Goal: Transaction & Acquisition: Purchase product/service

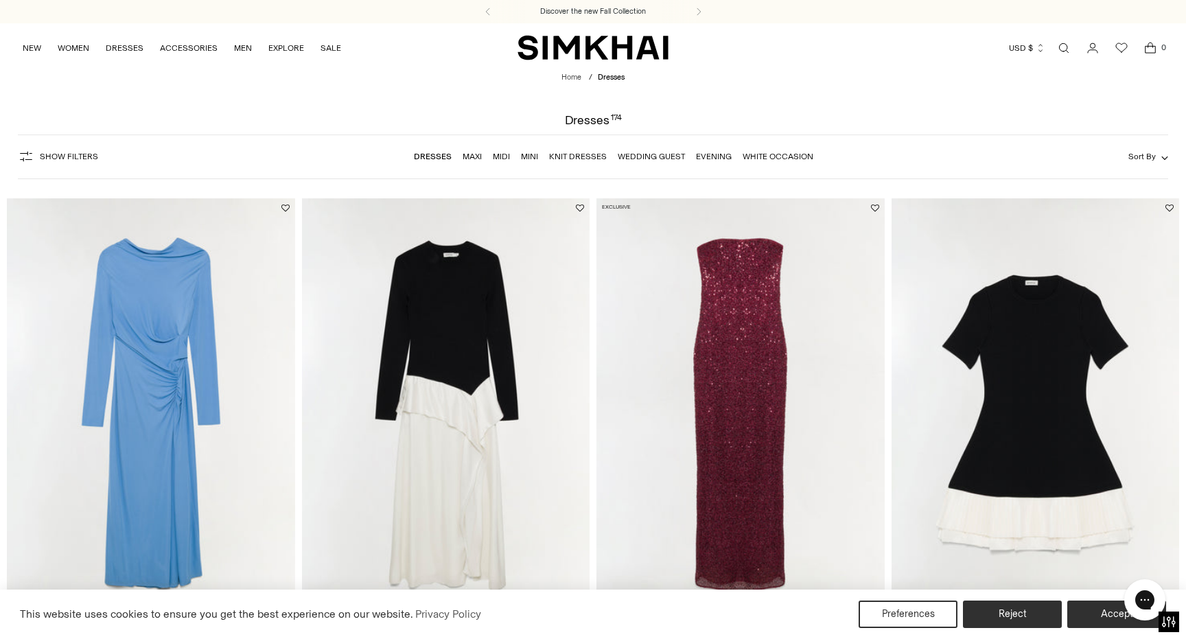
click at [474, 158] on link "Maxi" at bounding box center [472, 157] width 19 height 10
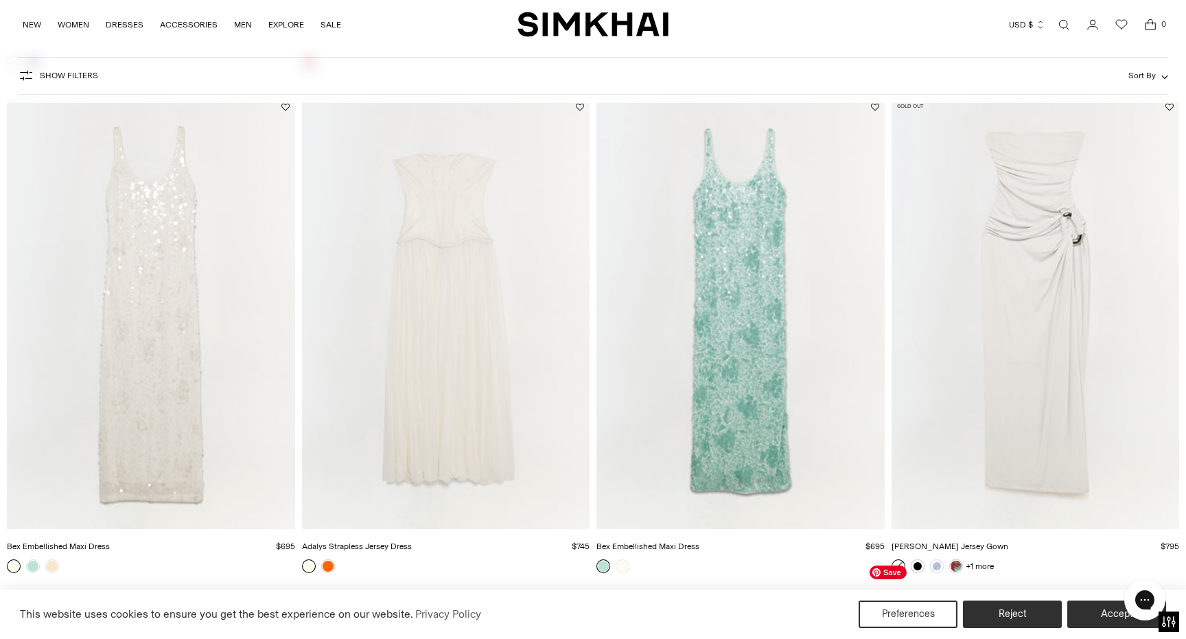
scroll to position [2612, 0]
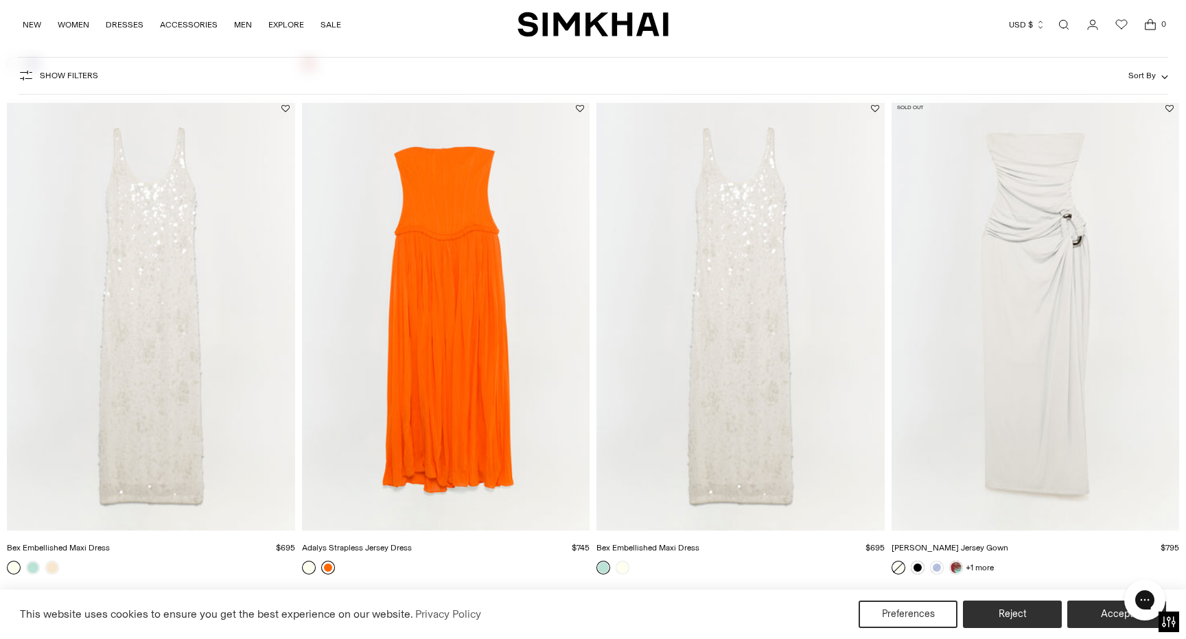
click at [334, 570] on link at bounding box center [328, 568] width 14 height 14
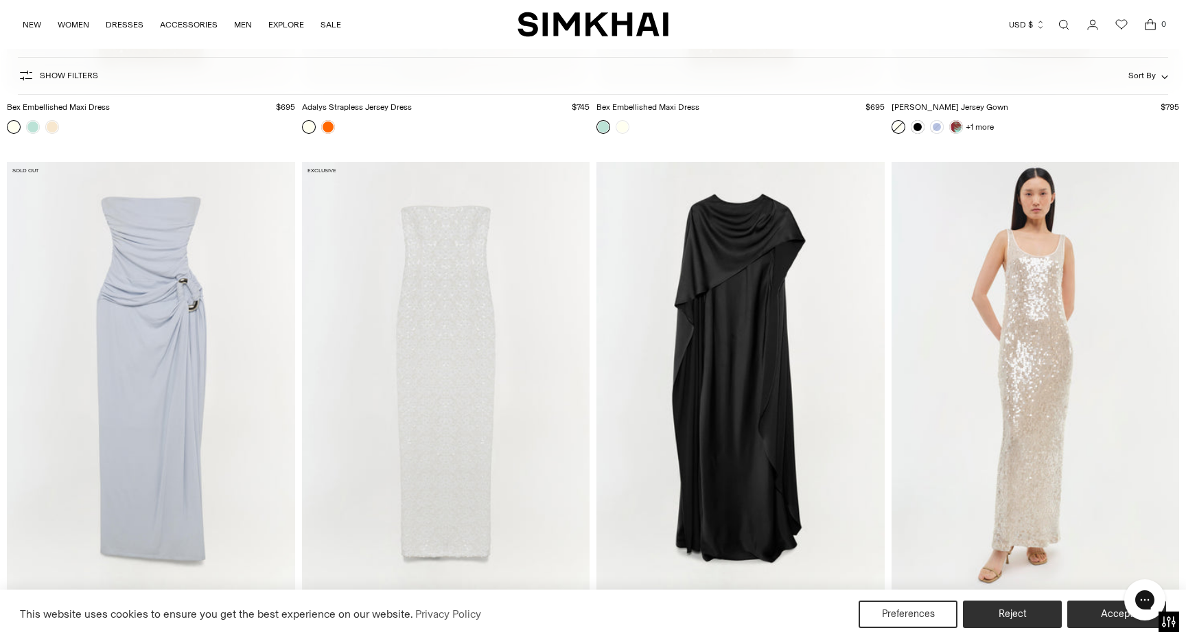
scroll to position [3108, 0]
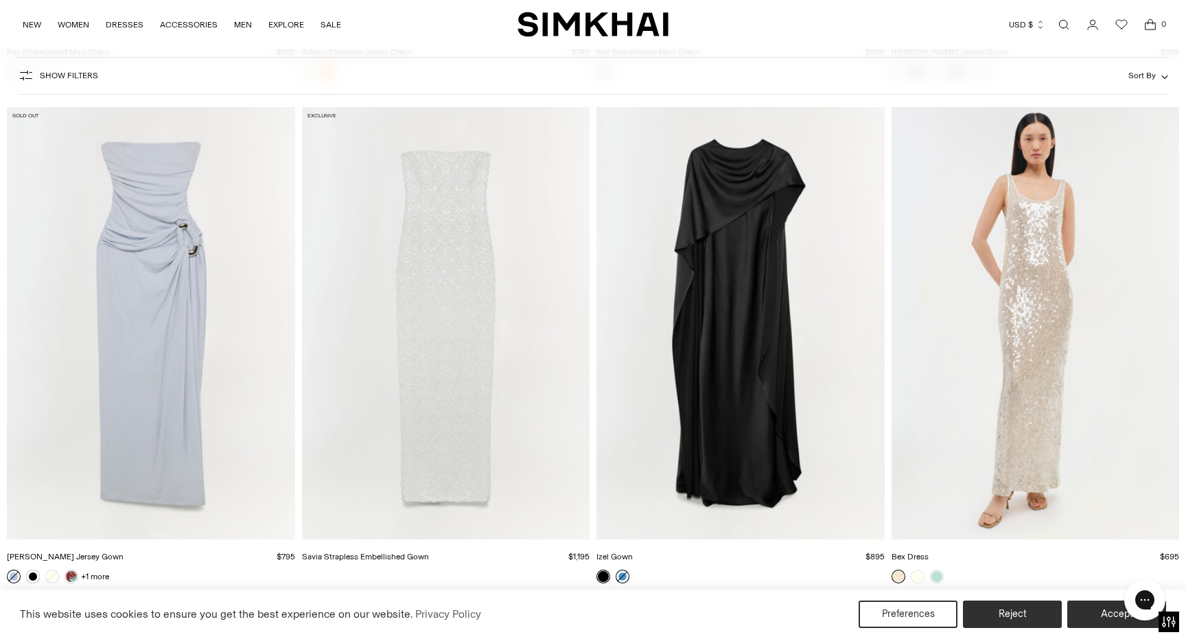
click at [623, 573] on link at bounding box center [623, 577] width 14 height 14
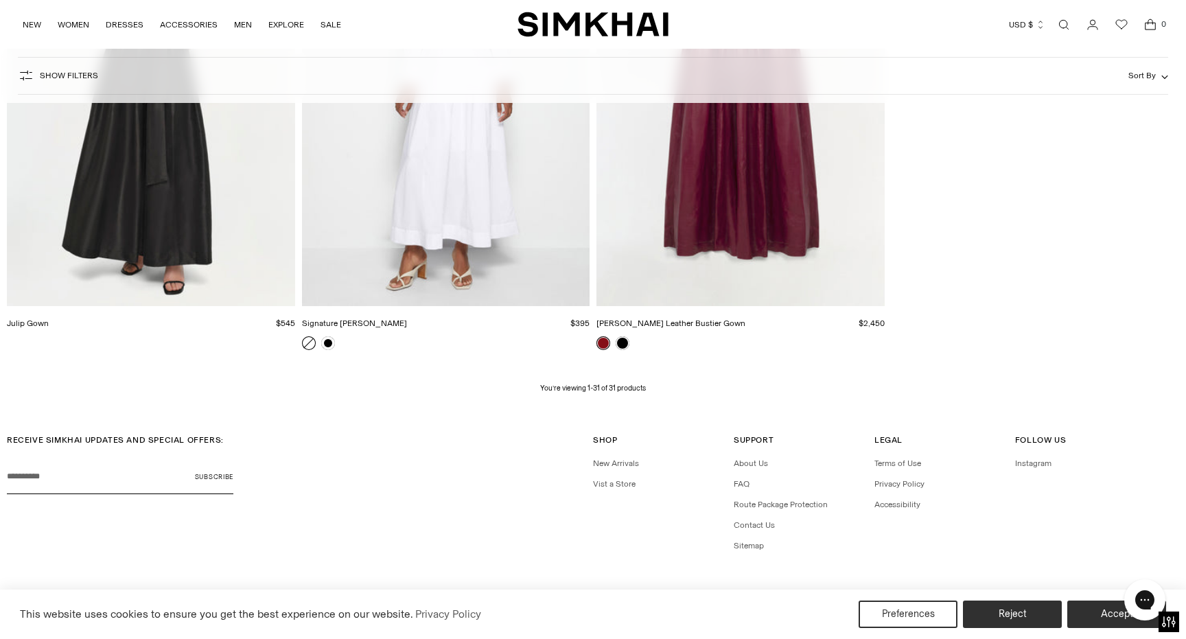
scroll to position [3869, 0]
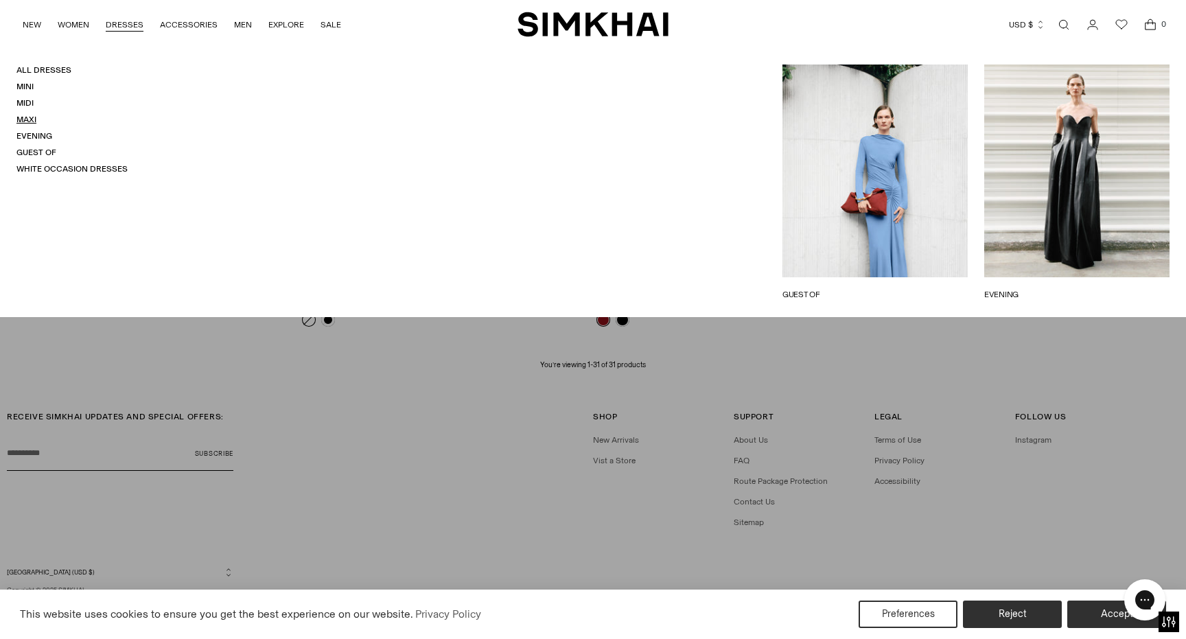
click at [34, 119] on link "Maxi" at bounding box center [26, 120] width 20 height 10
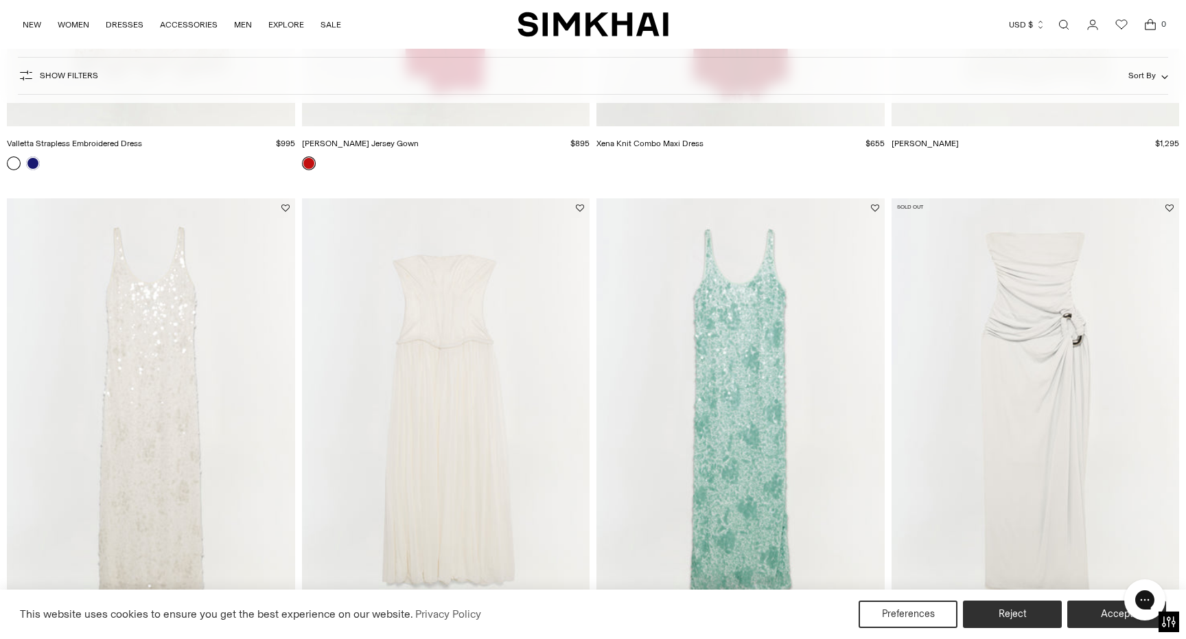
scroll to position [2579, 0]
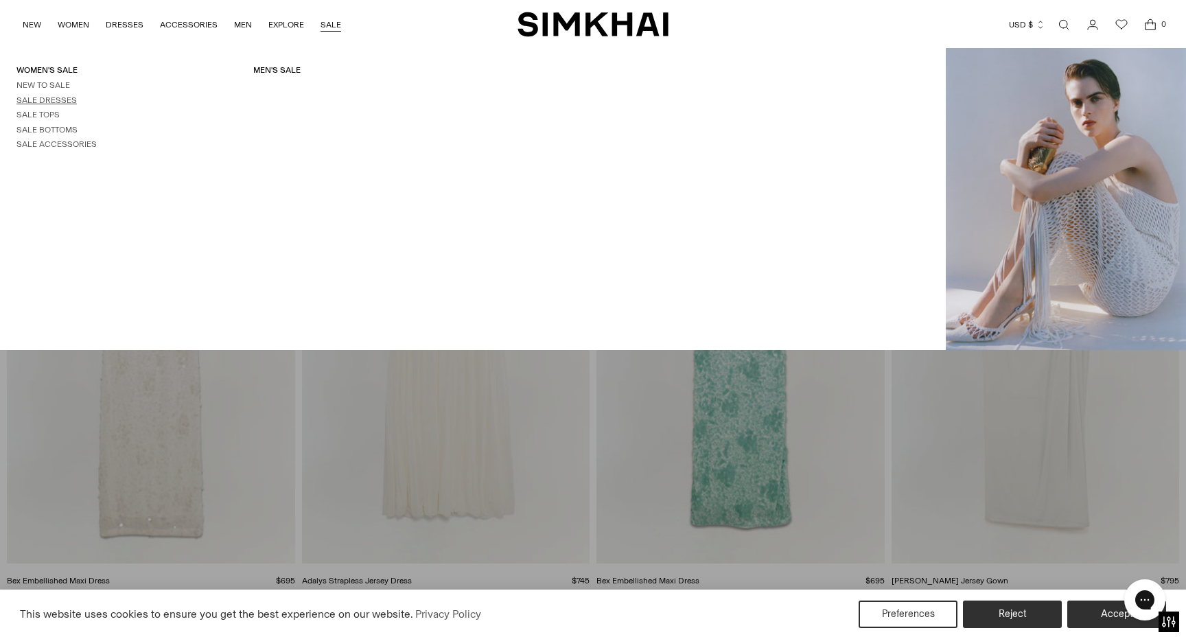
click at [55, 100] on link "Sale Dresses" at bounding box center [46, 100] width 60 height 10
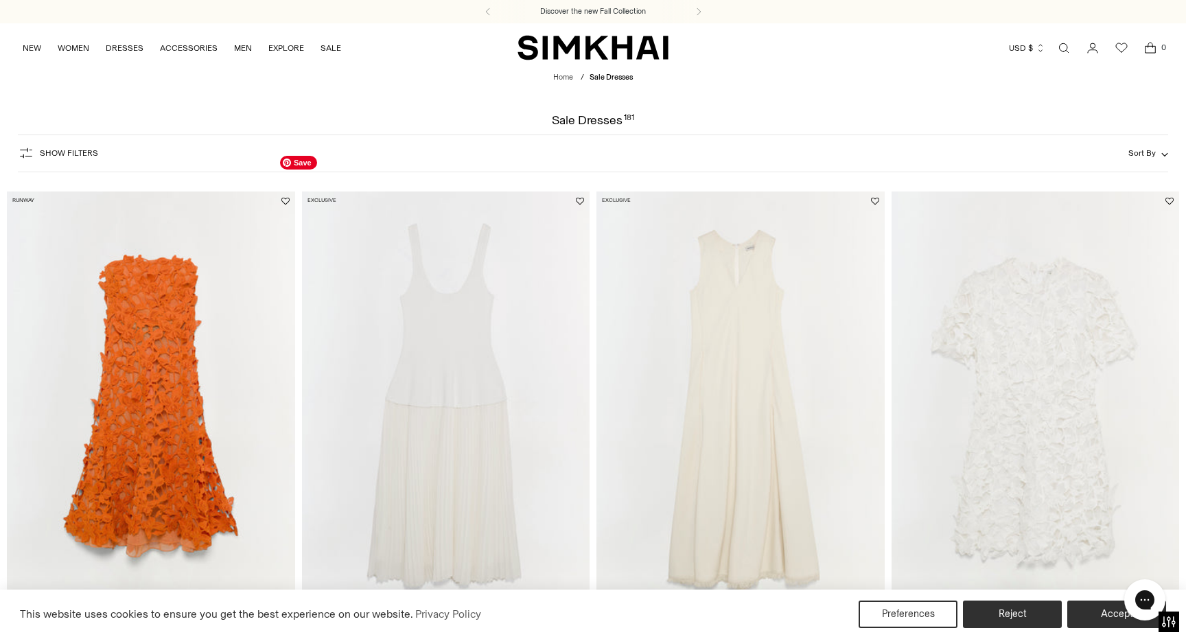
scroll to position [140, 0]
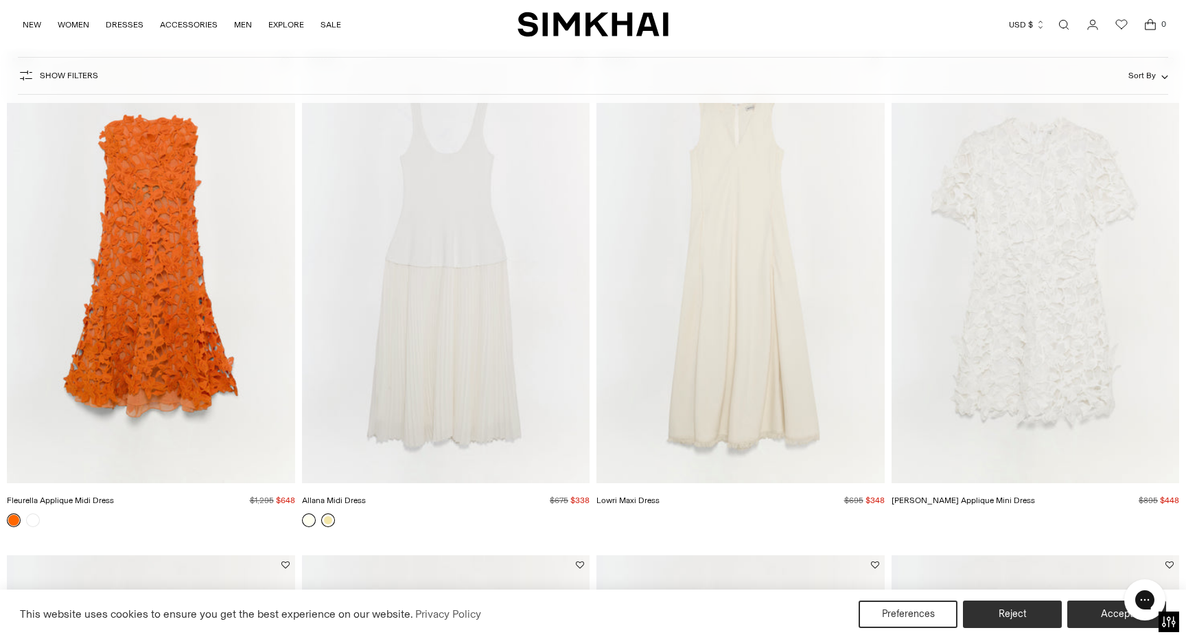
click at [331, 522] on link at bounding box center [328, 520] width 14 height 14
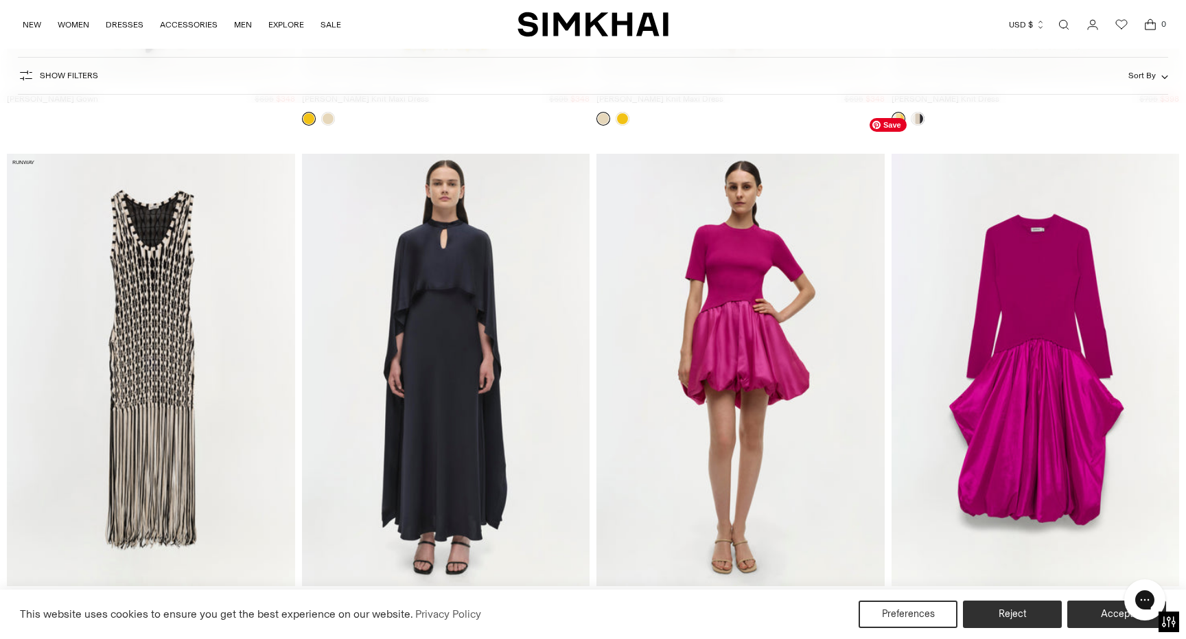
scroll to position [17148, 0]
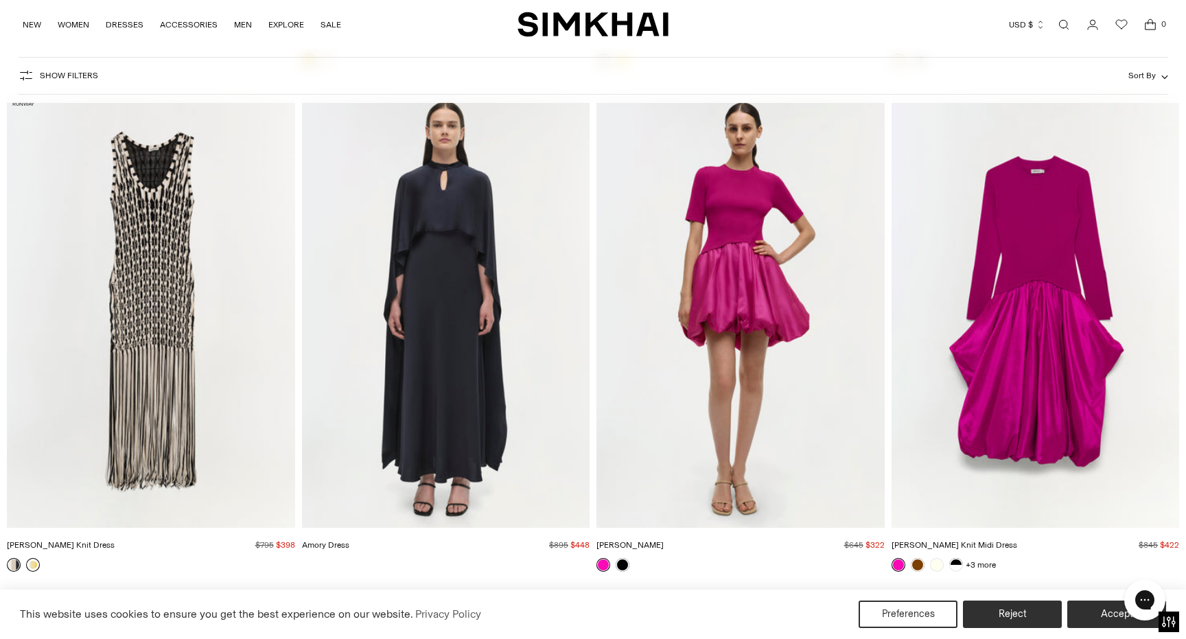
click at [39, 565] on link at bounding box center [33, 565] width 14 height 14
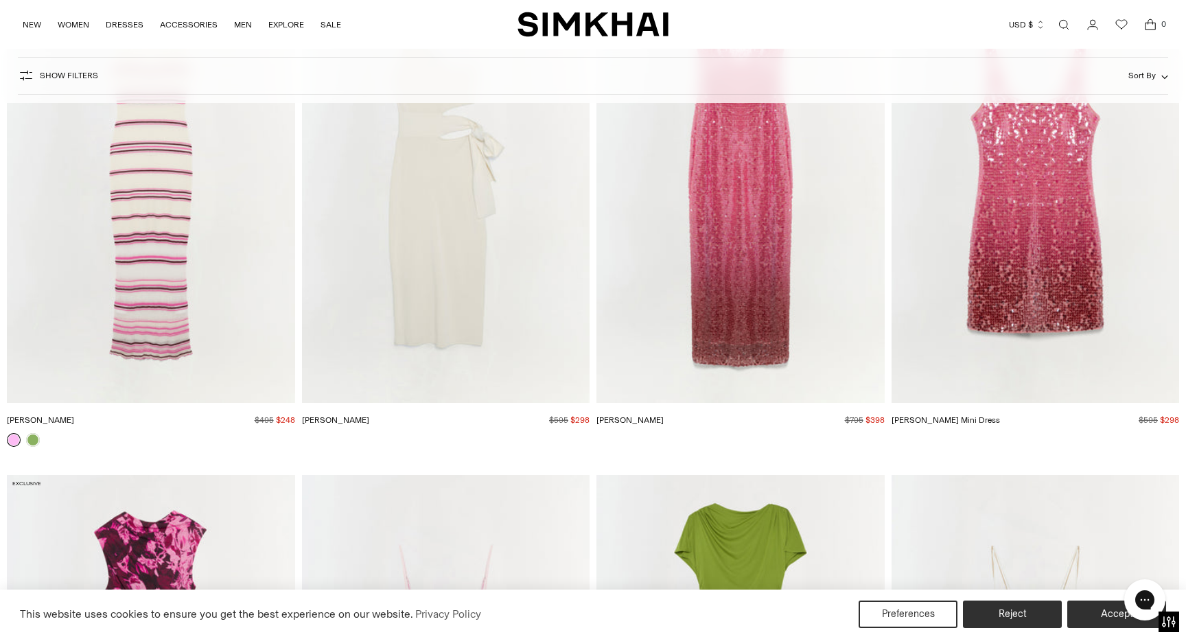
scroll to position [20751, 0]
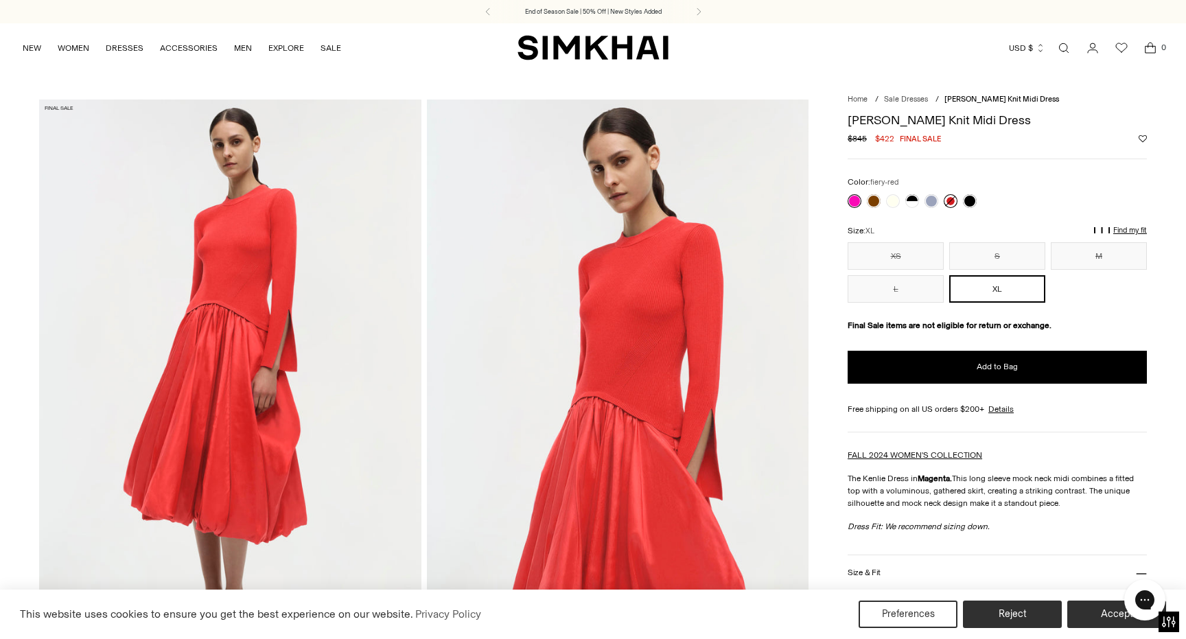
click at [952, 200] on link at bounding box center [951, 201] width 14 height 14
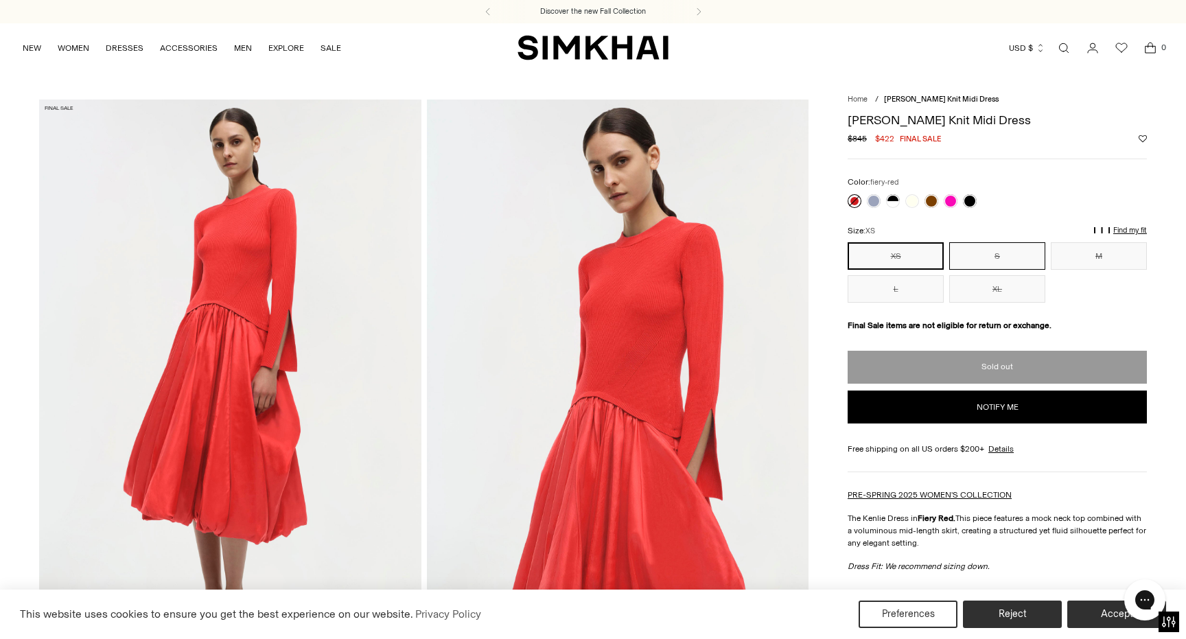
click at [990, 248] on button "S" at bounding box center [997, 255] width 96 height 27
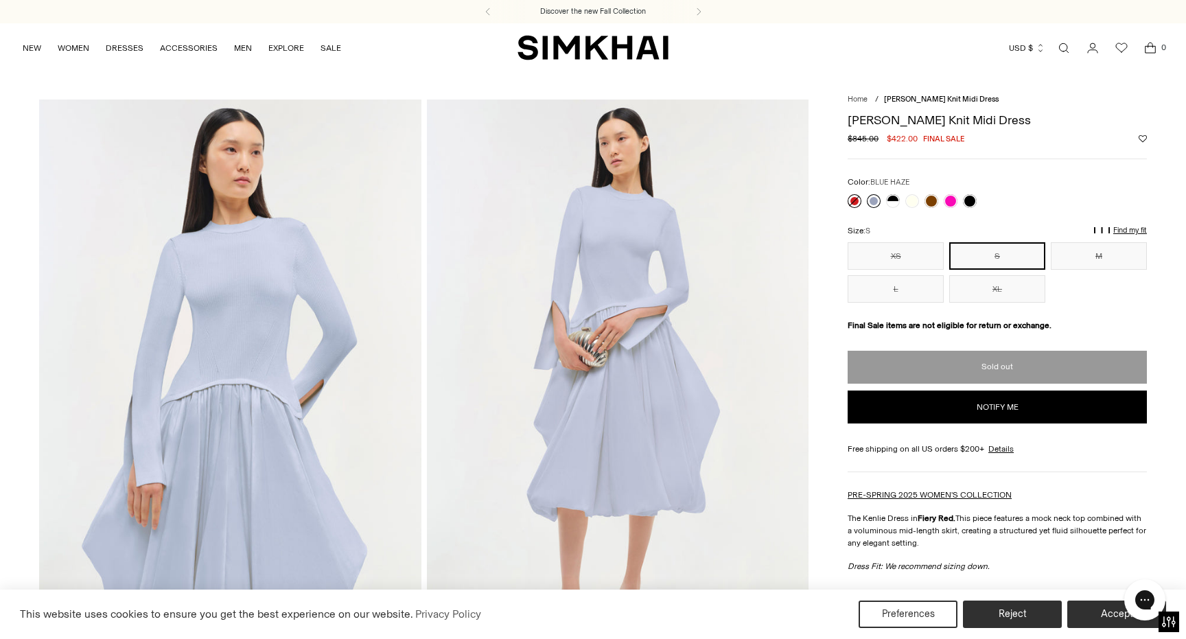
click at [872, 198] on link at bounding box center [874, 201] width 14 height 14
